Goal: Task Accomplishment & Management: Complete application form

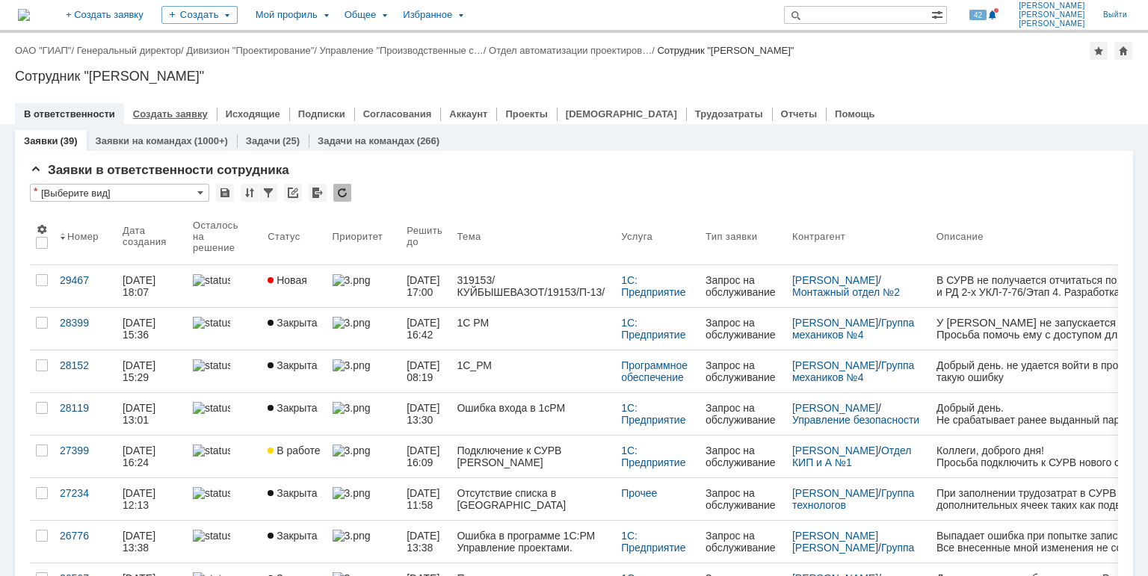
click at [152, 117] on link "Создать заявку" at bounding box center [170, 113] width 75 height 11
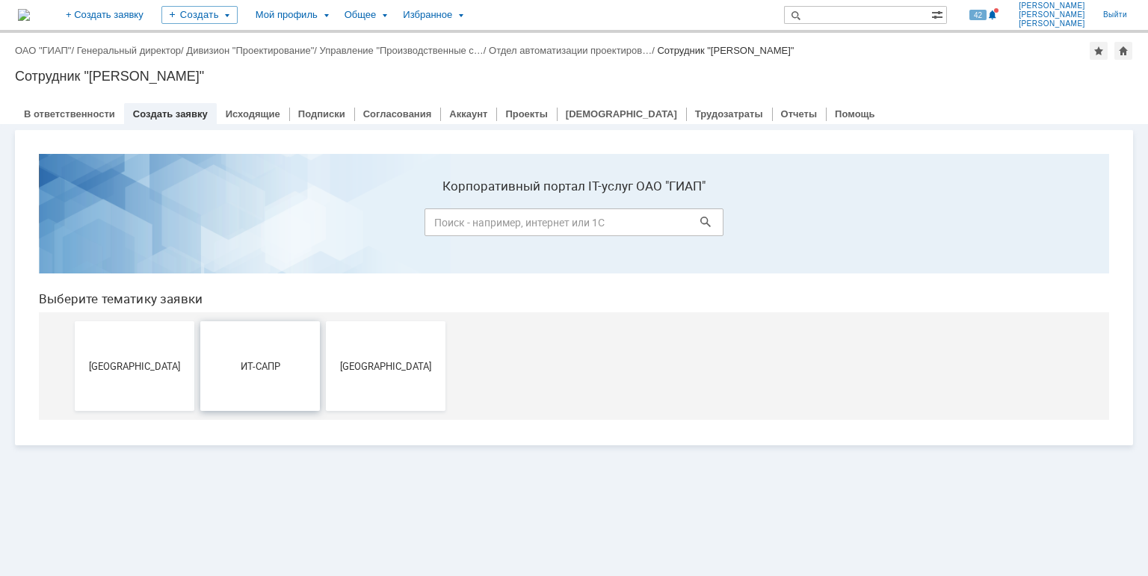
click at [284, 375] on button "ИТ-САПР" at bounding box center [260, 366] width 120 height 90
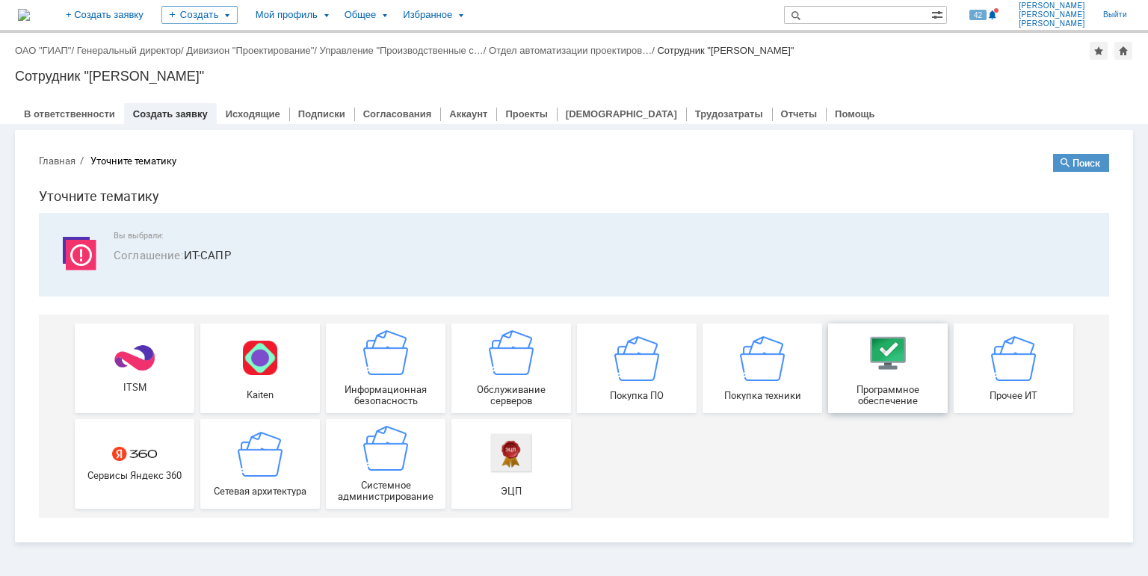
click at [893, 375] on div "Программное обеспечение" at bounding box center [887, 368] width 111 height 76
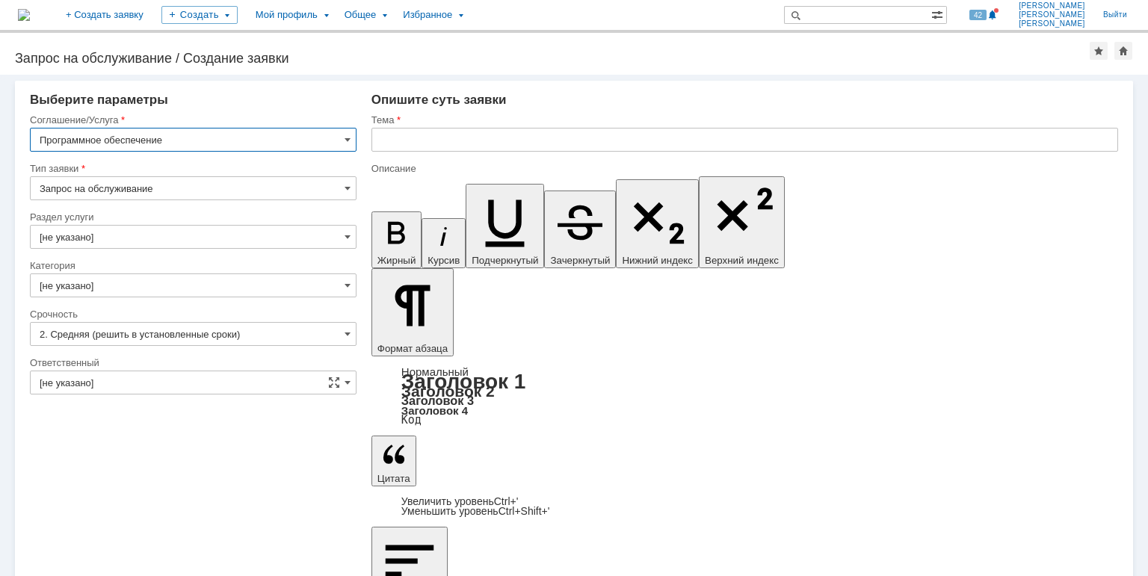
click at [99, 230] on input "[не указано]" at bounding box center [193, 237] width 327 height 24
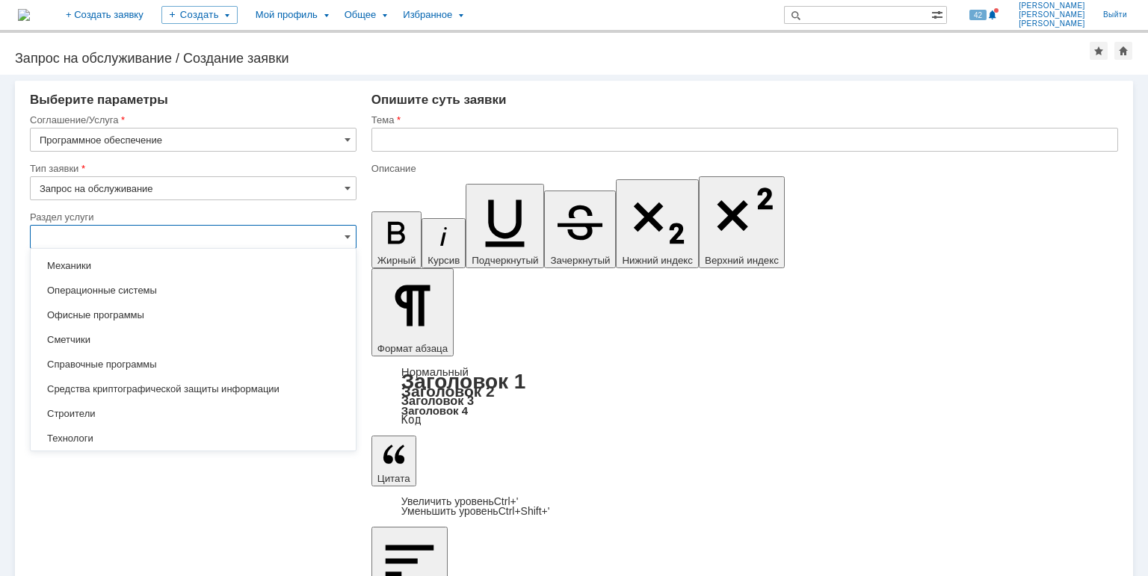
scroll to position [299, 0]
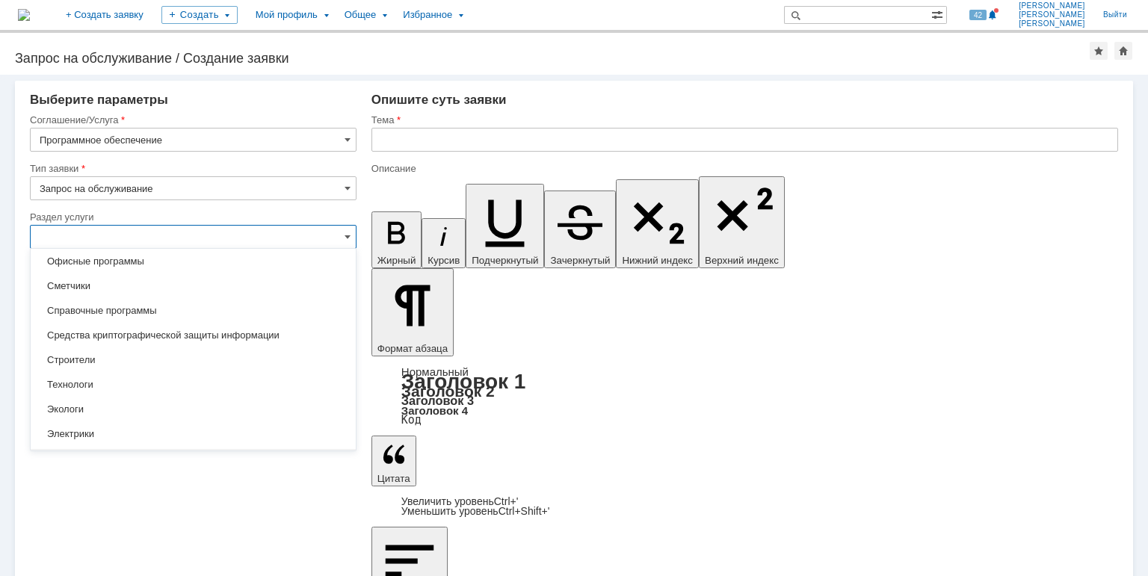
click at [66, 229] on input "text" at bounding box center [193, 237] width 327 height 24
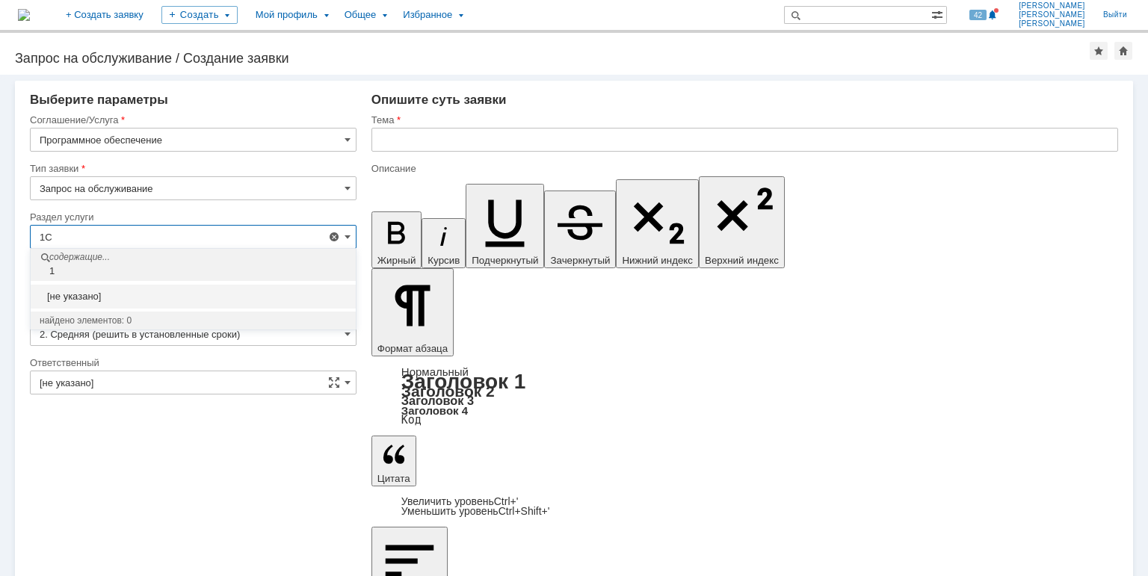
scroll to position [0, 0]
click at [66, 274] on div "1С" at bounding box center [194, 271] width 321 height 12
click at [61, 271] on div "1С" at bounding box center [194, 271] width 321 height 12
click at [69, 242] on input "1С" at bounding box center [193, 237] width 327 height 24
click at [87, 235] on input "1С" at bounding box center [193, 237] width 327 height 24
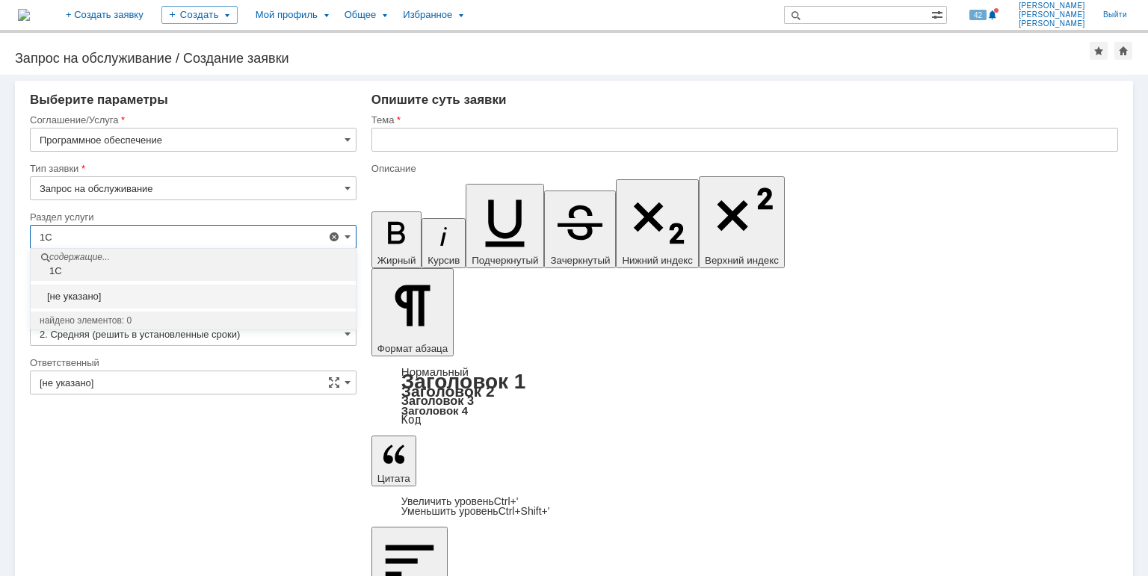
type input "1"
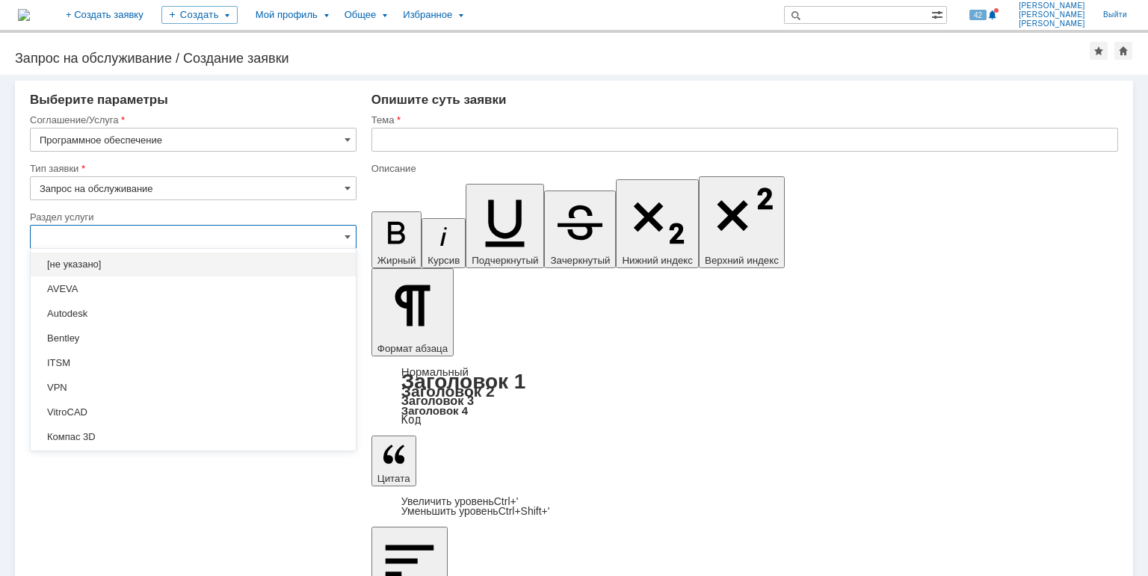
click at [72, 257] on div "[не указано]" at bounding box center [193, 265] width 325 height 24
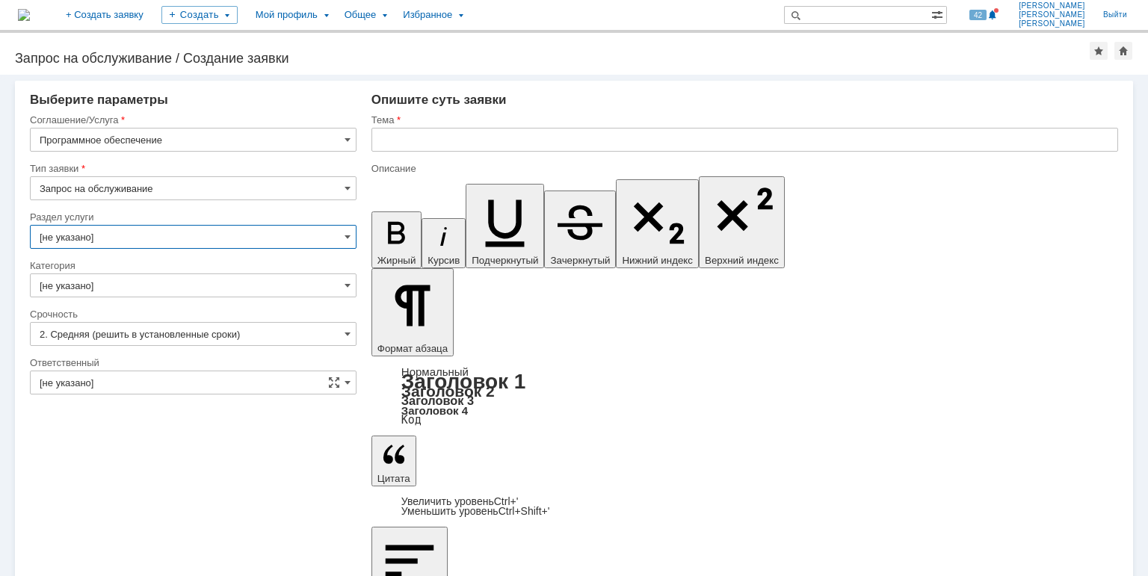
type input "[не указано]"
click at [99, 281] on input "[не указано]" at bounding box center [193, 285] width 327 height 24
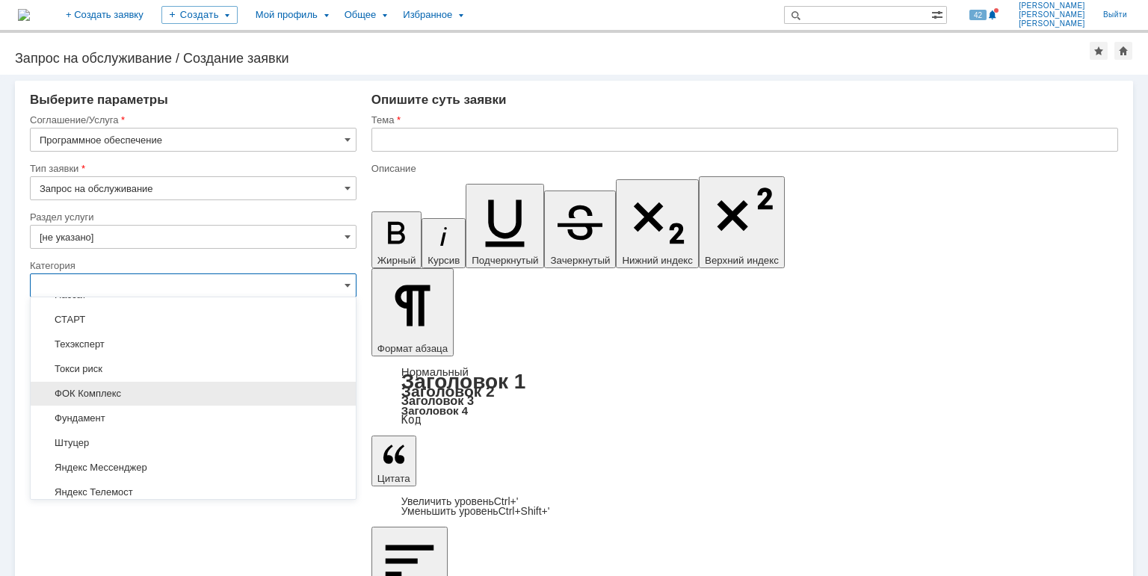
scroll to position [1145, 0]
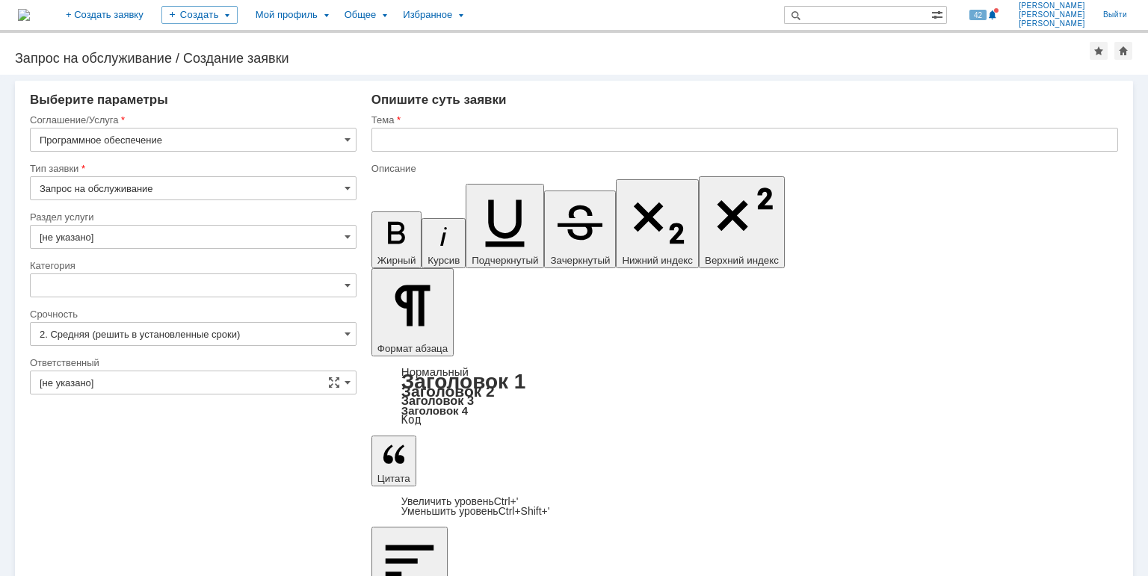
click at [157, 261] on div "Категория" at bounding box center [192, 266] width 324 height 10
type input "[не указано]"
drag, startPoint x: 475, startPoint y: 4676, endPoint x: 628, endPoint y: 4661, distance: 153.9
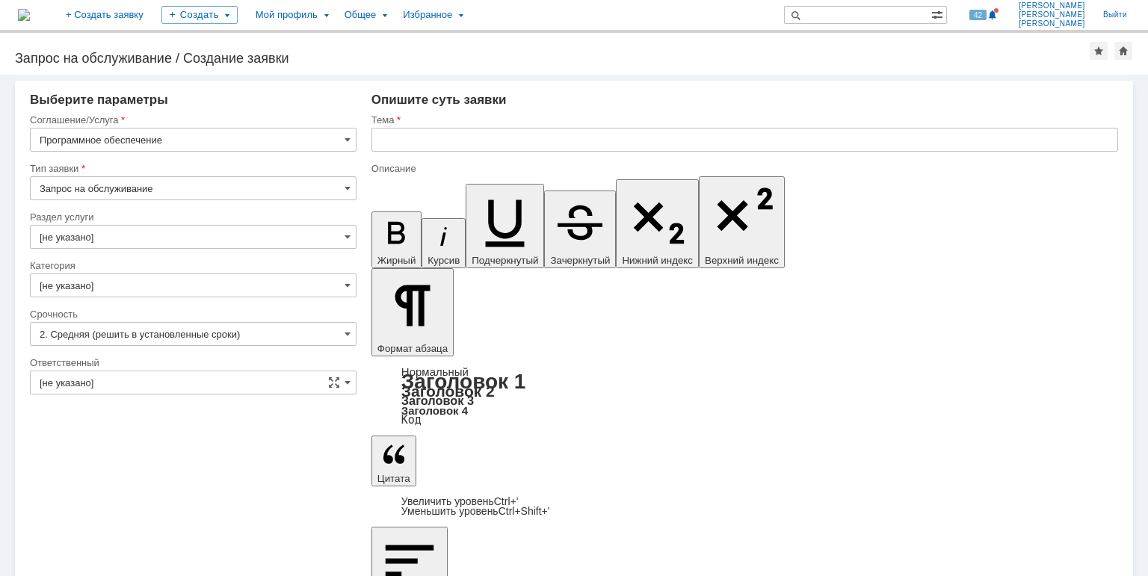
drag, startPoint x: 506, startPoint y: 4537, endPoint x: 602, endPoint y: 4537, distance: 95.7
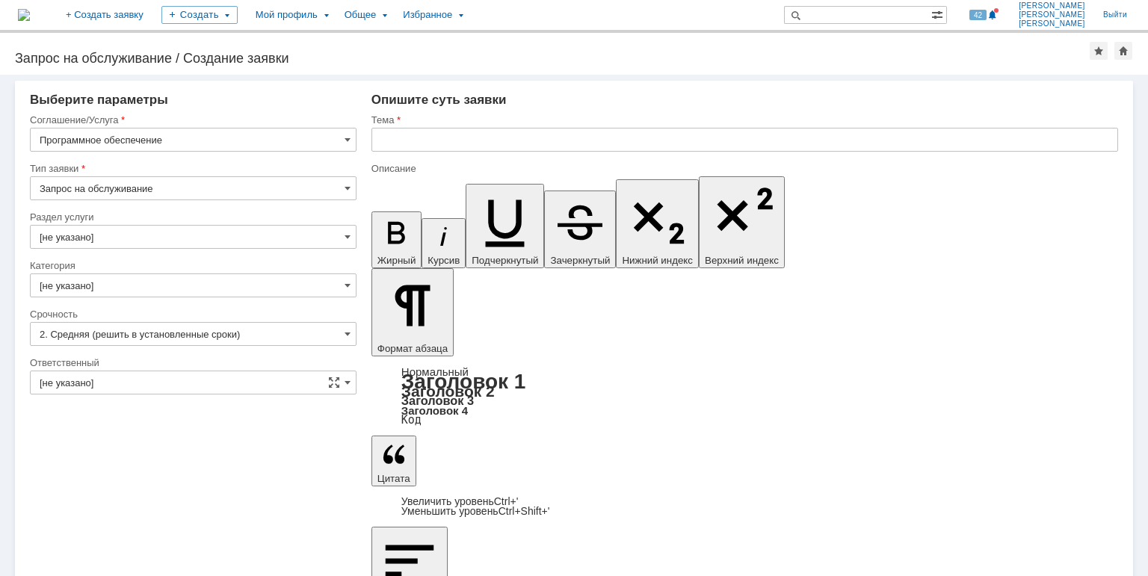
drag, startPoint x: 478, startPoint y: 4671, endPoint x: 416, endPoint y: 4676, distance: 61.4
drag, startPoint x: 569, startPoint y: 4564, endPoint x: 664, endPoint y: 4561, distance: 95.7
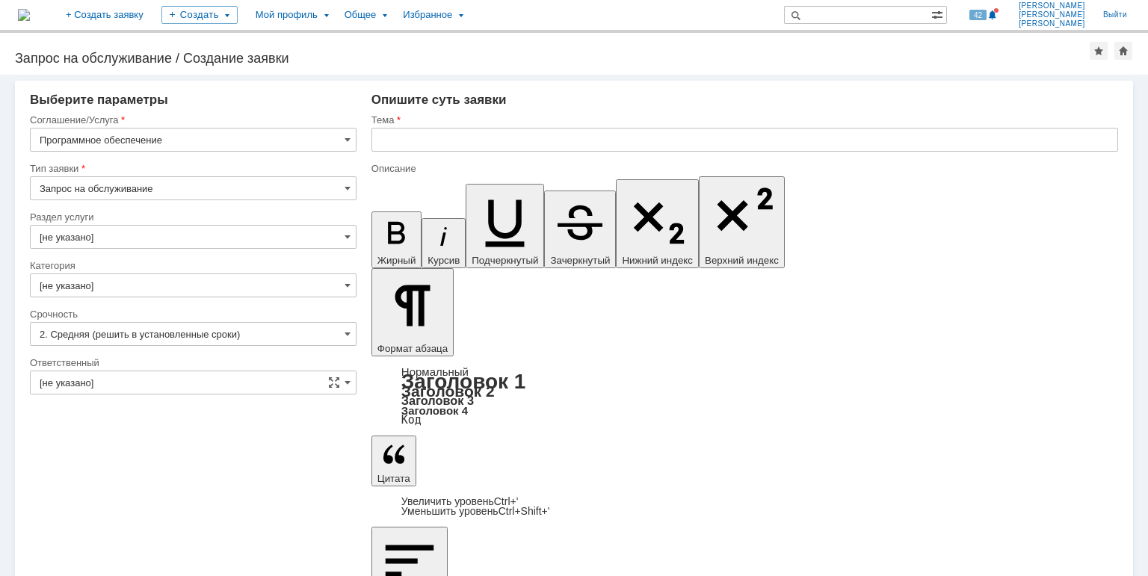
drag, startPoint x: 437, startPoint y: 4652, endPoint x: 362, endPoint y: 4576, distance: 106.7
drag, startPoint x: 667, startPoint y: 4535, endPoint x: 611, endPoint y: 4537, distance: 55.3
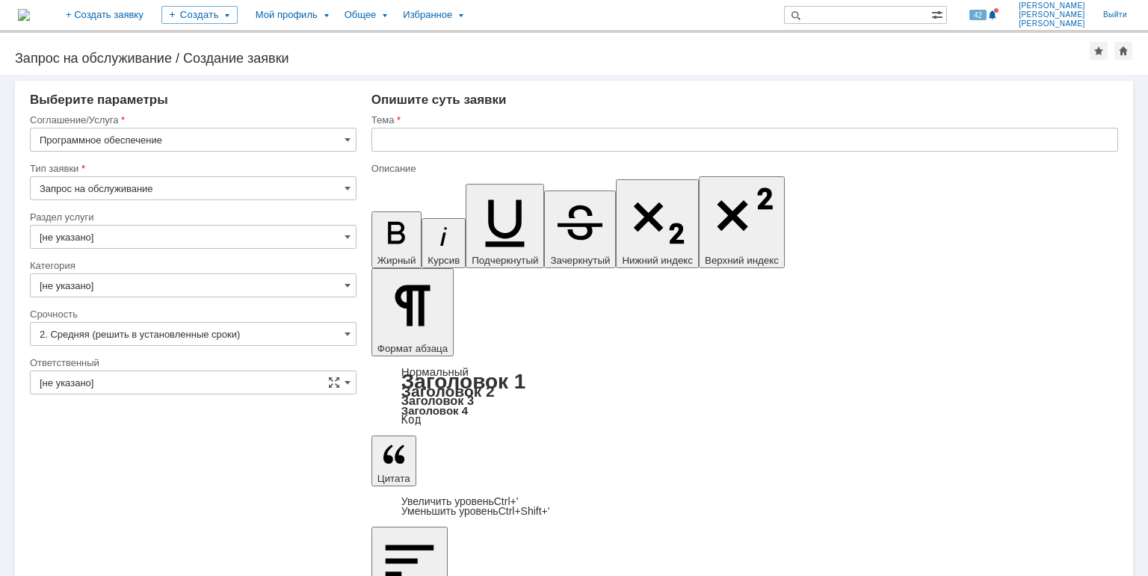
drag, startPoint x: 607, startPoint y: 4537, endPoint x: 540, endPoint y: 4537, distance: 67.3
copy div "РМ КОРП 5"
drag, startPoint x: 664, startPoint y: 4534, endPoint x: 540, endPoint y: 4539, distance: 123.4
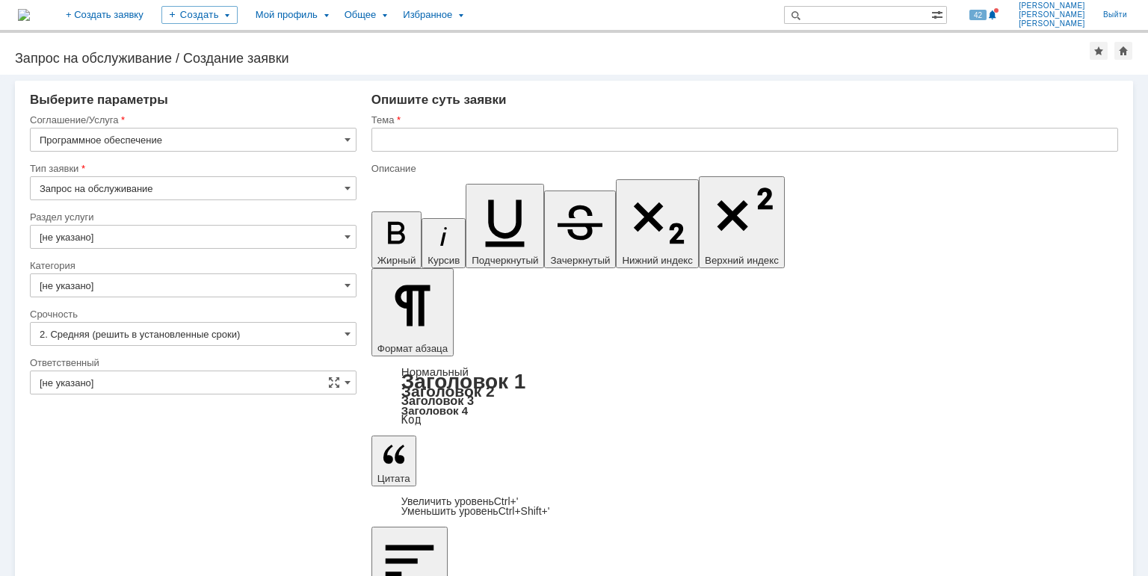
copy div "РМ КОРП 5 5.0.1.380."
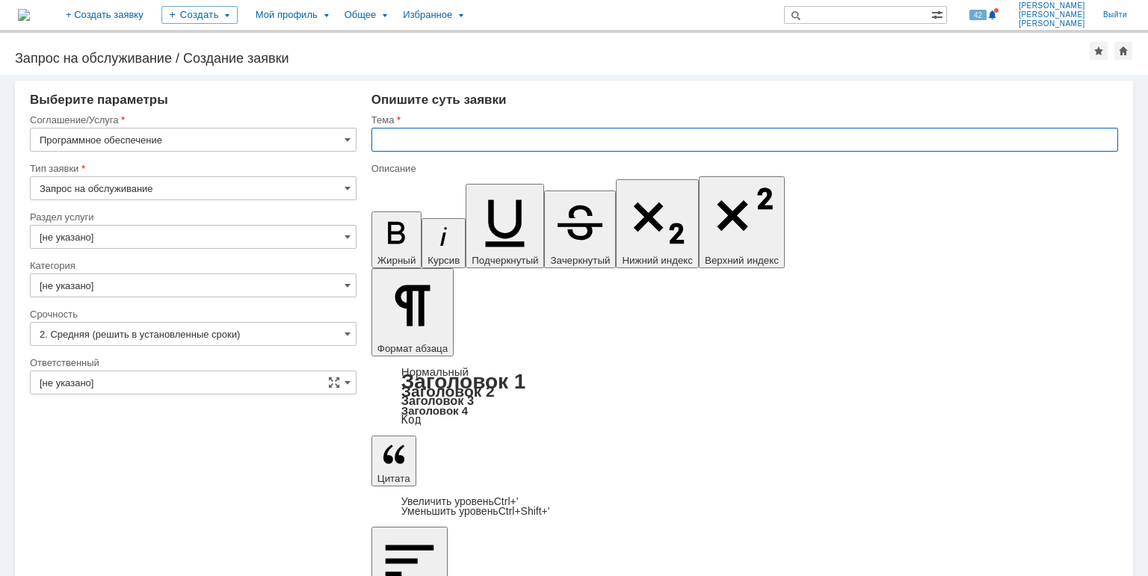
click at [389, 140] on input "text" at bounding box center [744, 140] width 747 height 24
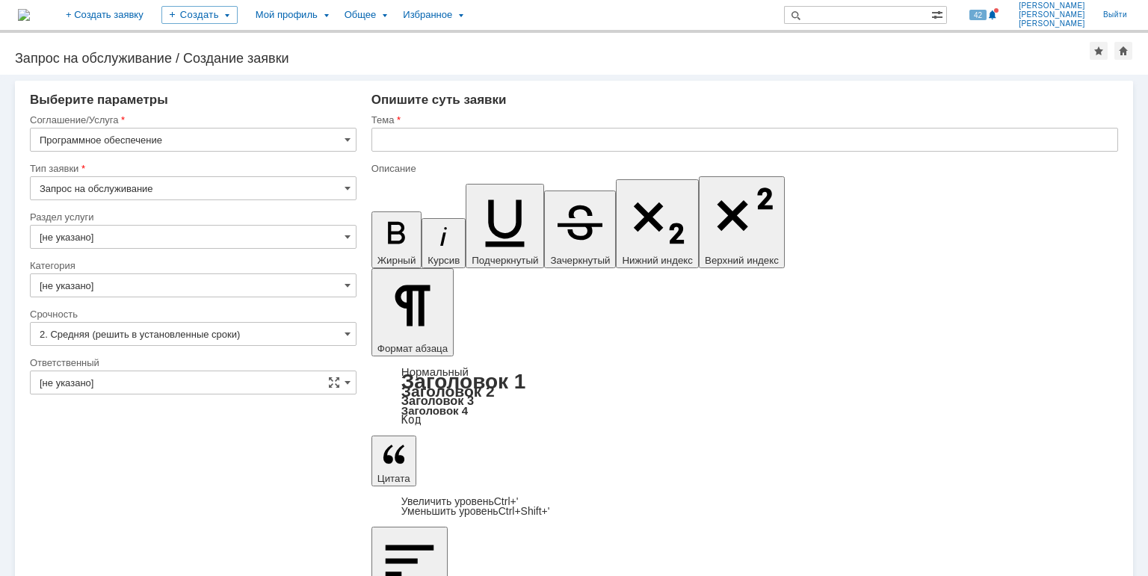
drag, startPoint x: 682, startPoint y: 4534, endPoint x: 541, endPoint y: 4533, distance: 140.5
copy div "РМ КОРП 5 5.0.1.380."
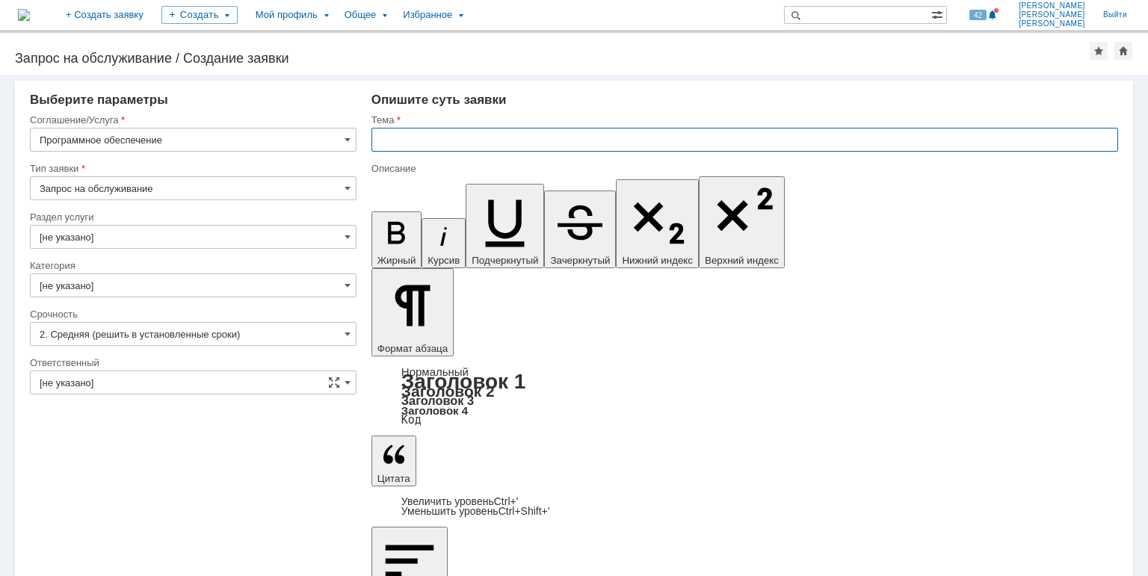
click at [445, 137] on input "text" at bounding box center [744, 140] width 747 height 24
type input "1С PM5 РМ КОРП 5 5.0.1.380- Дистрибутивы и материалы"
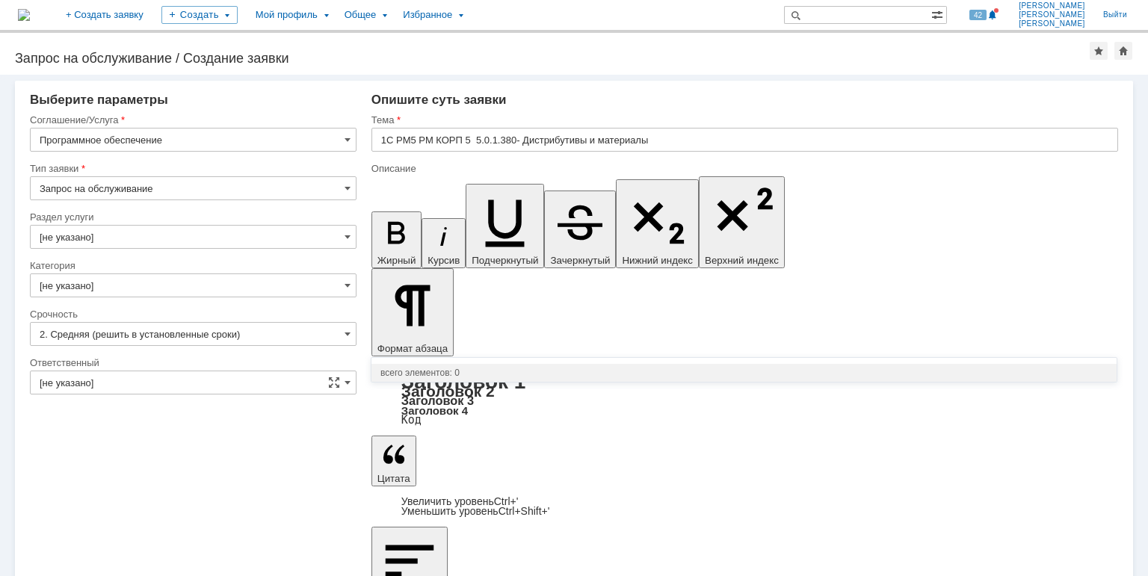
click at [102, 380] on input "[не указано]" at bounding box center [193, 383] width 327 height 24
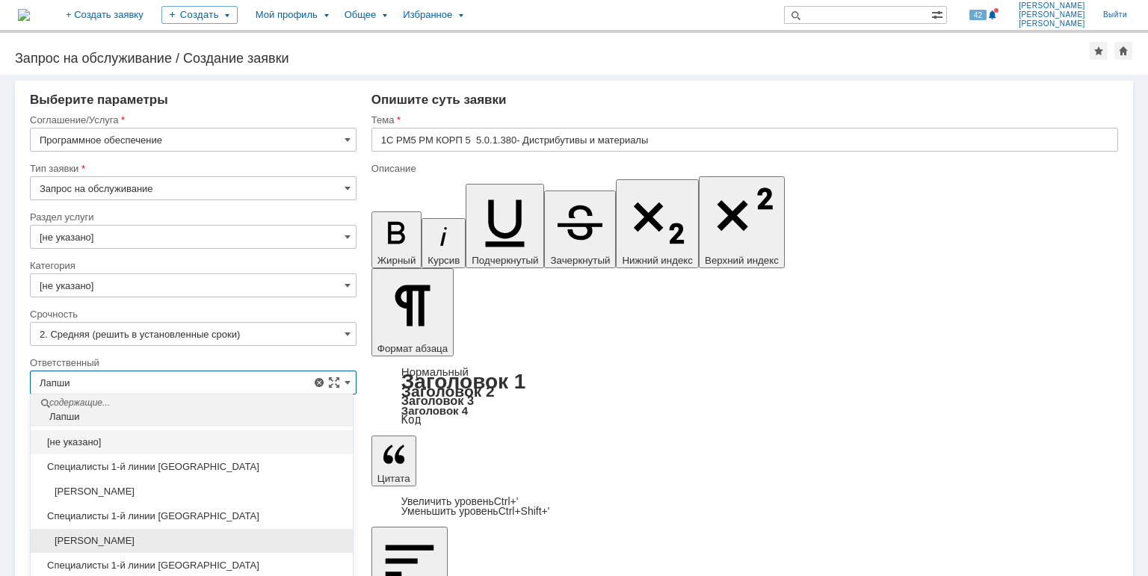
scroll to position [25, 0]
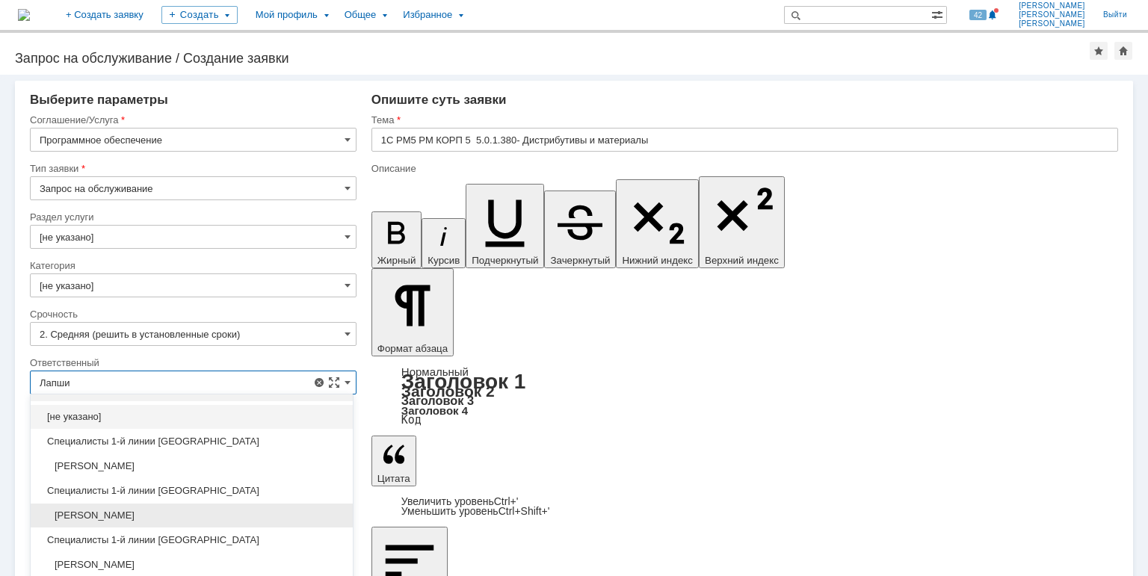
click at [161, 516] on span "Лапшин Дмитрий Александрович" at bounding box center [192, 516] width 304 height 12
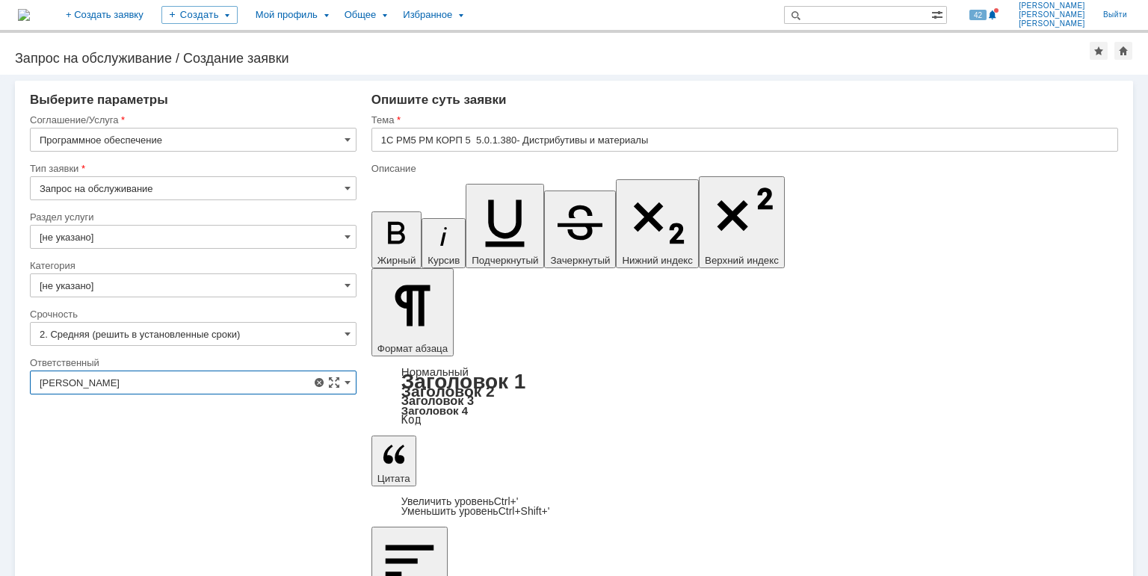
type input "Лапшин Дмитрий Александрович"
drag, startPoint x: 460, startPoint y: 4954, endPoint x: 578, endPoint y: 4594, distance: 378.3
drag, startPoint x: 825, startPoint y: 4552, endPoint x: 803, endPoint y: 4558, distance: 22.7
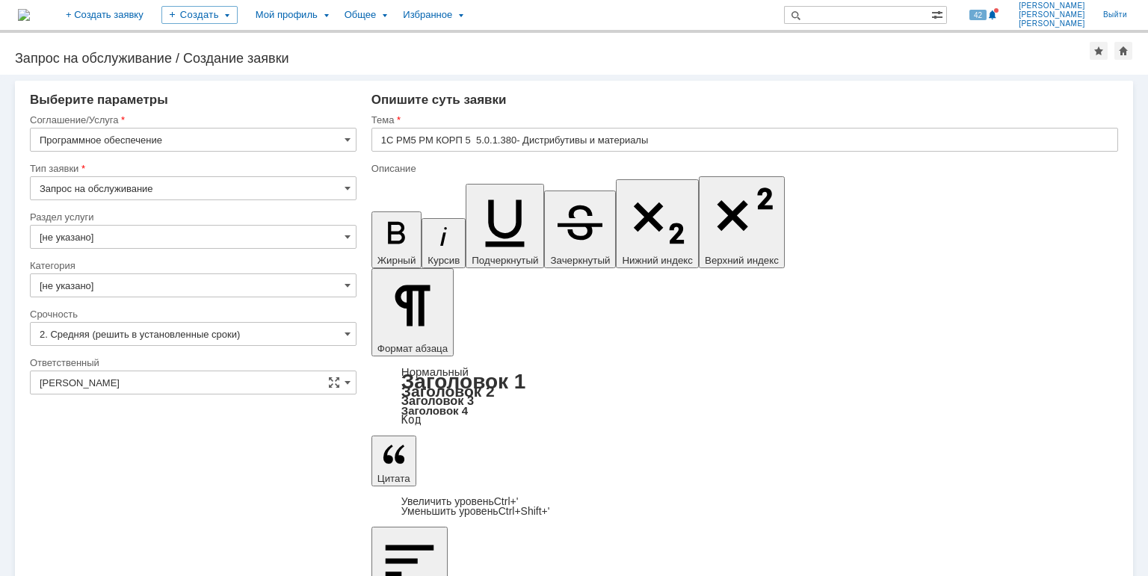
drag, startPoint x: 593, startPoint y: 4608, endPoint x: 555, endPoint y: 4607, distance: 37.4
